Goal: Task Accomplishment & Management: Use online tool/utility

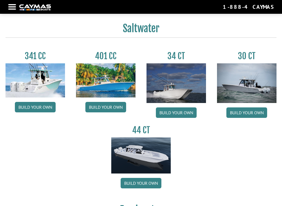
scroll to position [212, 0]
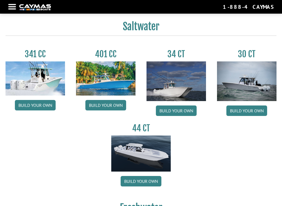
click at [250, 111] on link "Build your own" at bounding box center [247, 111] width 41 height 10
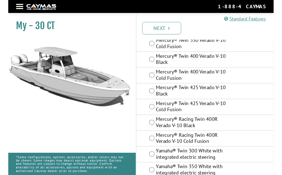
scroll to position [100, 0]
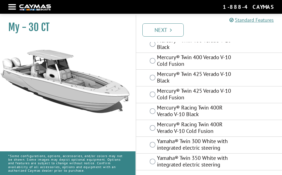
click at [160, 147] on label "Yamaha® Twin 300 White with integrated electric steering" at bounding box center [194, 145] width 74 height 15
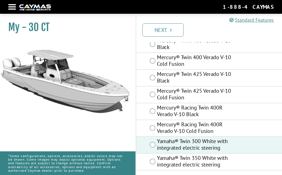
click at [175, 31] on link "Next" at bounding box center [163, 29] width 41 height 13
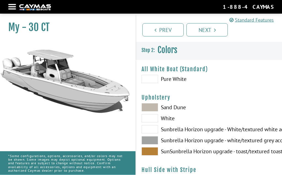
scroll to position [0, 0]
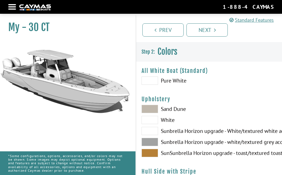
click at [154, 81] on span at bounding box center [150, 81] width 17 height 8
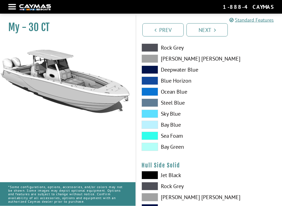
scroll to position [146, 0]
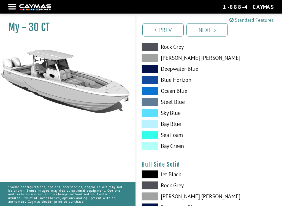
click at [153, 127] on span at bounding box center [150, 124] width 17 height 8
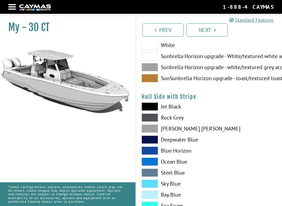
scroll to position [74, 0]
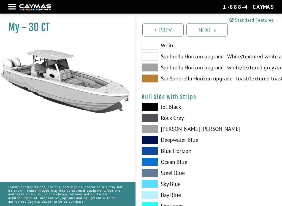
click at [155, 68] on span at bounding box center [150, 68] width 17 height 8
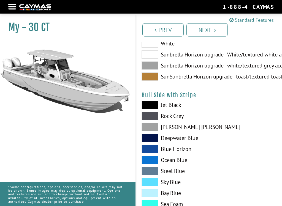
scroll to position [76, 0]
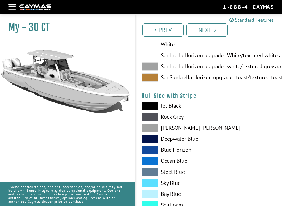
click at [153, 79] on span at bounding box center [150, 77] width 17 height 8
click at [153, 68] on span at bounding box center [150, 66] width 17 height 8
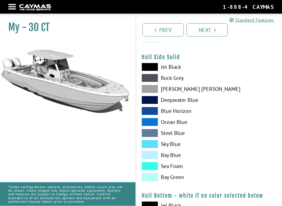
scroll to position [256, 0]
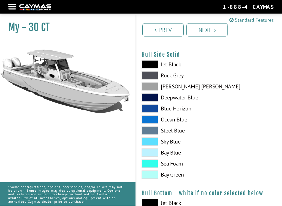
click at [156, 156] on span at bounding box center [150, 153] width 17 height 8
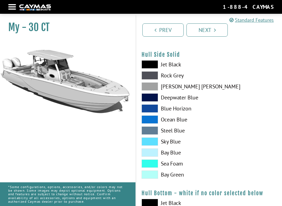
click at [156, 155] on span at bounding box center [150, 153] width 17 height 8
click at [156, 157] on span at bounding box center [150, 153] width 17 height 8
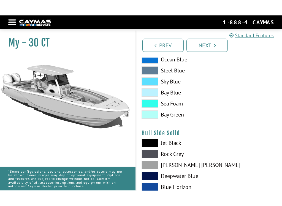
scroll to position [193, 0]
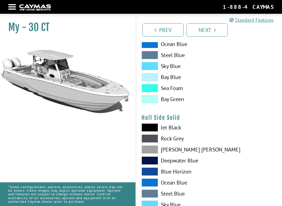
click at [152, 81] on span at bounding box center [150, 77] width 17 height 8
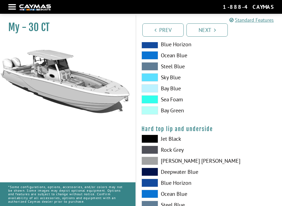
scroll to position [456, 0]
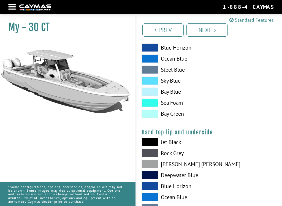
click at [152, 95] on span at bounding box center [150, 92] width 17 height 8
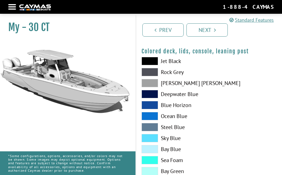
scroll to position [694, 0]
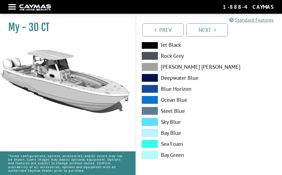
click at [213, 33] on link "Next" at bounding box center [207, 29] width 41 height 13
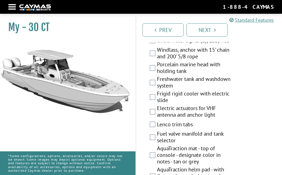
scroll to position [541, 0]
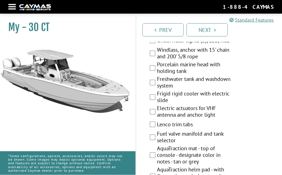
click at [158, 108] on label "Electric actuators for VHF antenna and anchor light" at bounding box center [194, 112] width 74 height 15
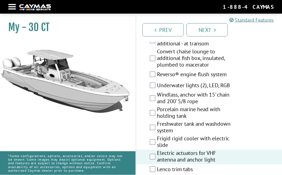
scroll to position [496, 0]
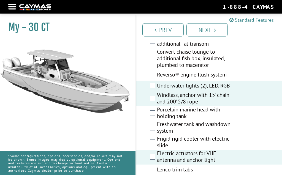
click at [214, 33] on link "Next" at bounding box center [207, 29] width 41 height 13
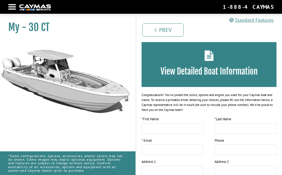
scroll to position [25, 0]
